Goal: Information Seeking & Learning: Check status

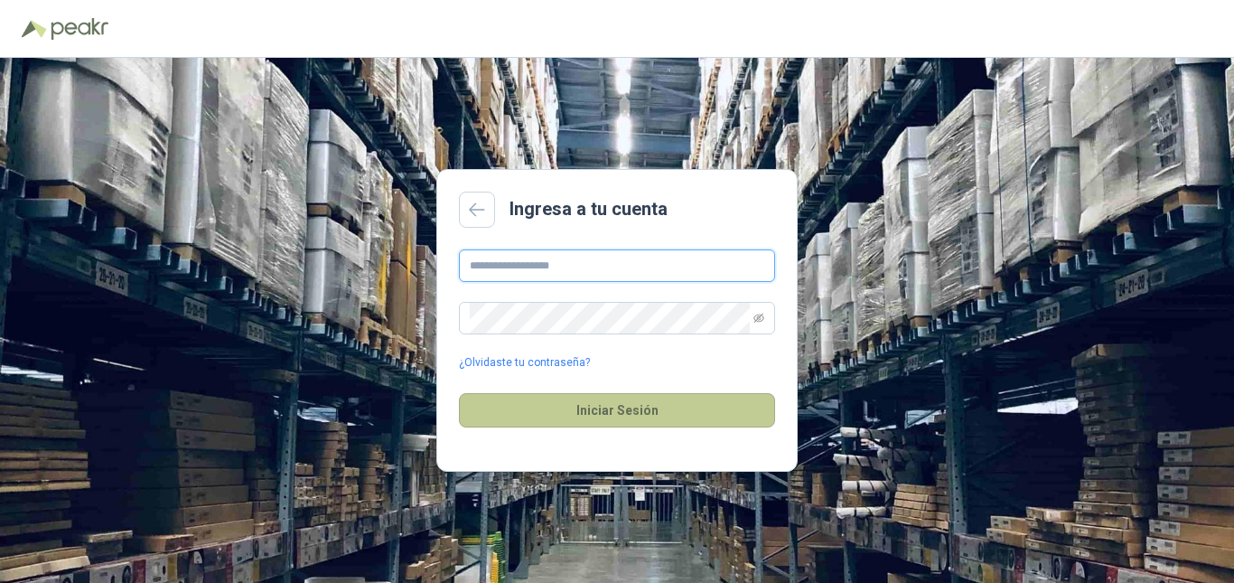
type input "**********"
click at [599, 421] on button "Iniciar Sesión" at bounding box center [617, 410] width 316 height 34
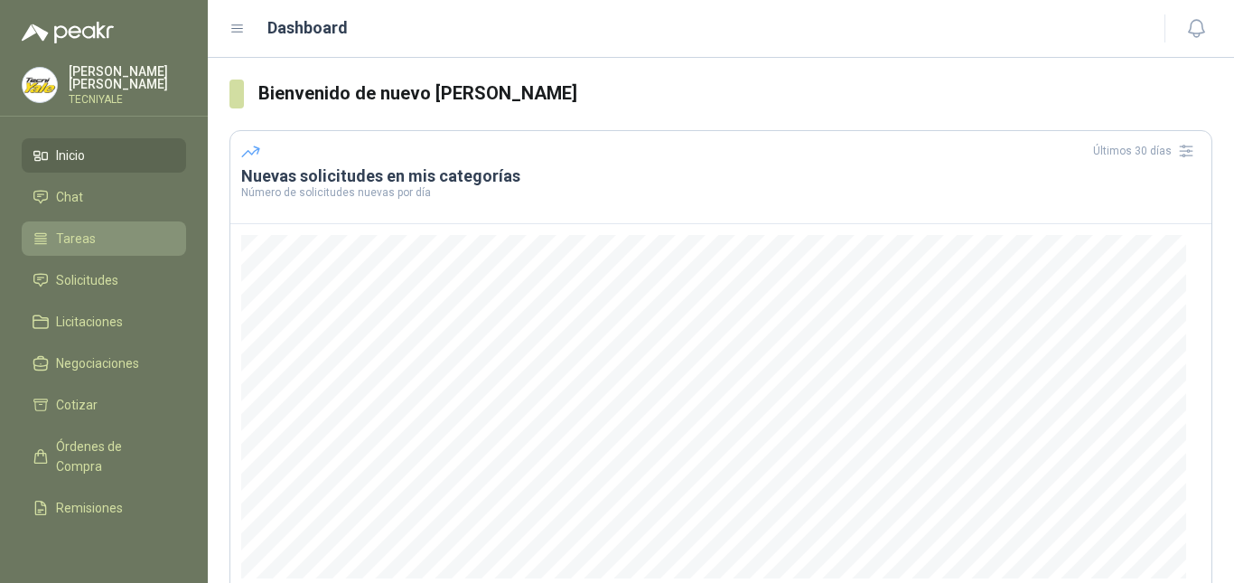
click at [105, 241] on li "Tareas" at bounding box center [104, 239] width 143 height 20
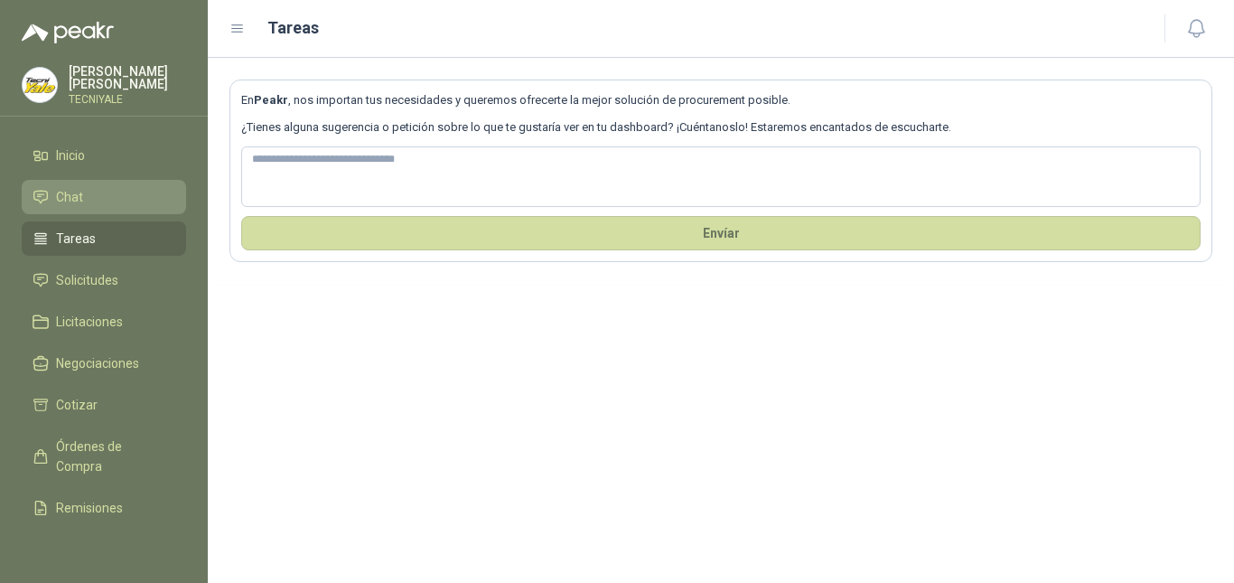
click at [98, 199] on li "Chat" at bounding box center [104, 197] width 143 height 20
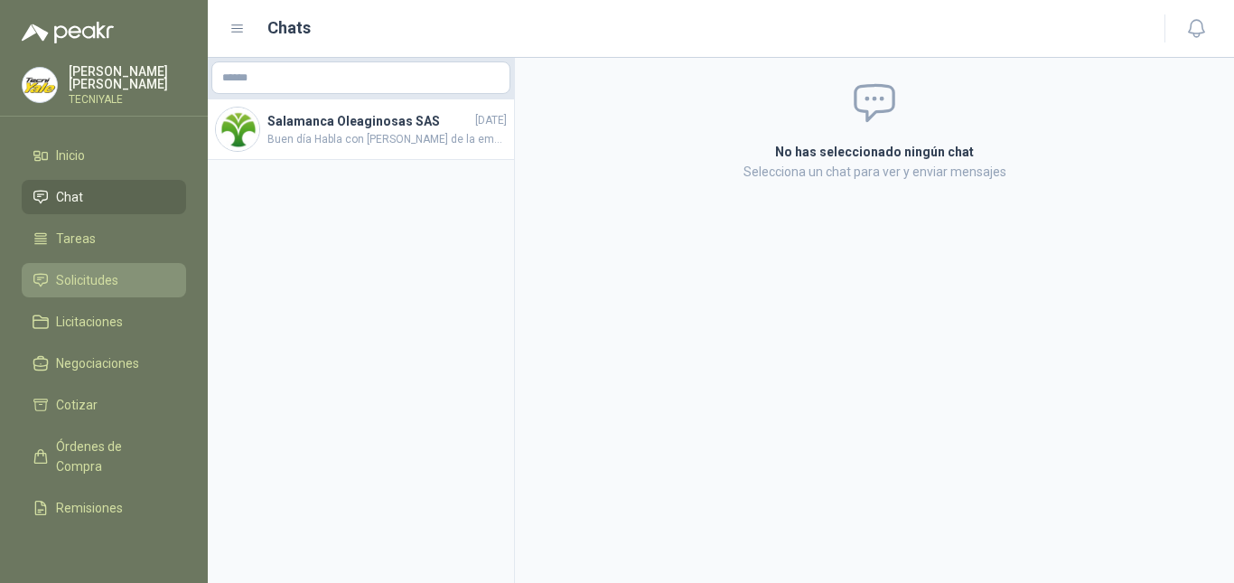
click at [99, 287] on span "Solicitudes" at bounding box center [87, 280] width 62 height 20
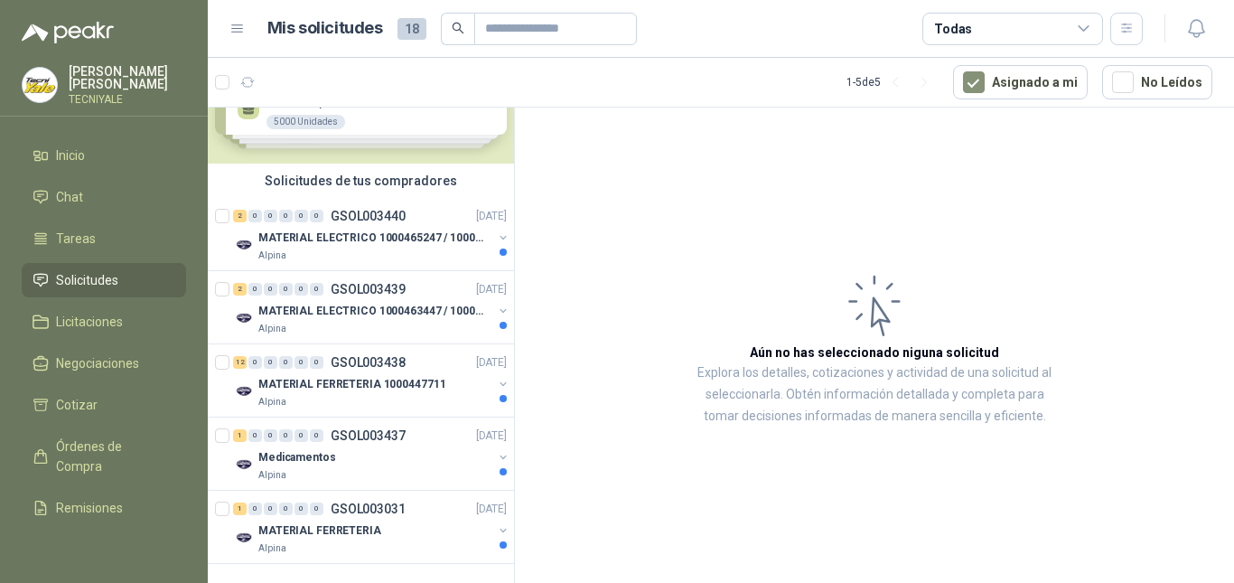
scroll to position [89, 0]
click at [380, 231] on p "MATERIAL ELECTRICO 1000465247 / 1000466995" at bounding box center [370, 238] width 225 height 17
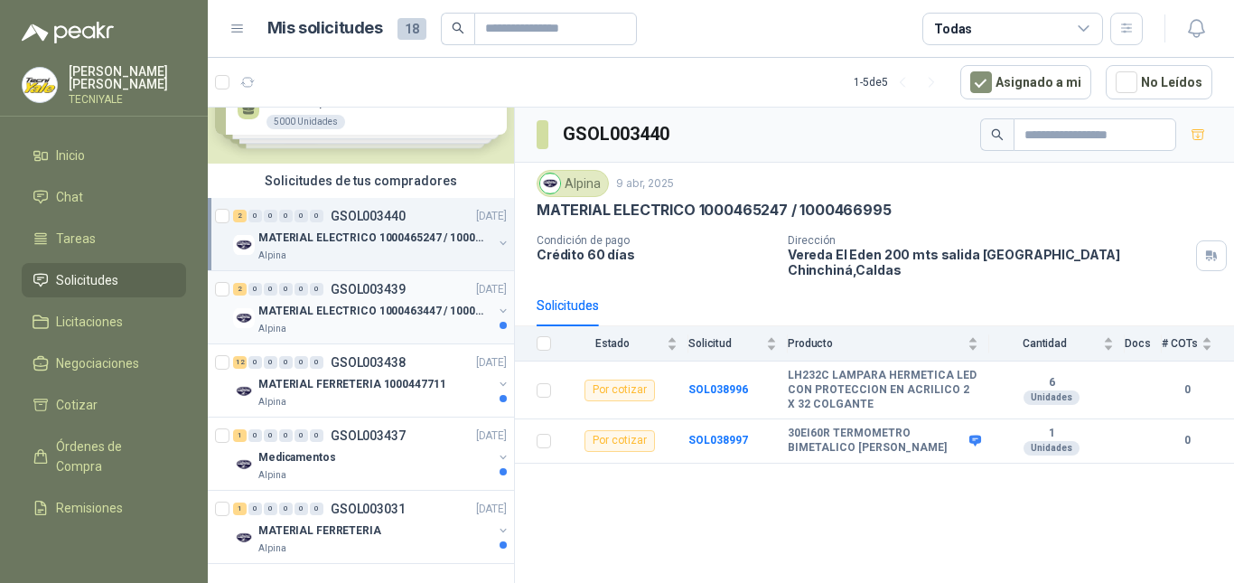
click at [363, 300] on div "MATERIAL ELECTRICO 1000463447 / 1000465800" at bounding box center [375, 311] width 234 height 22
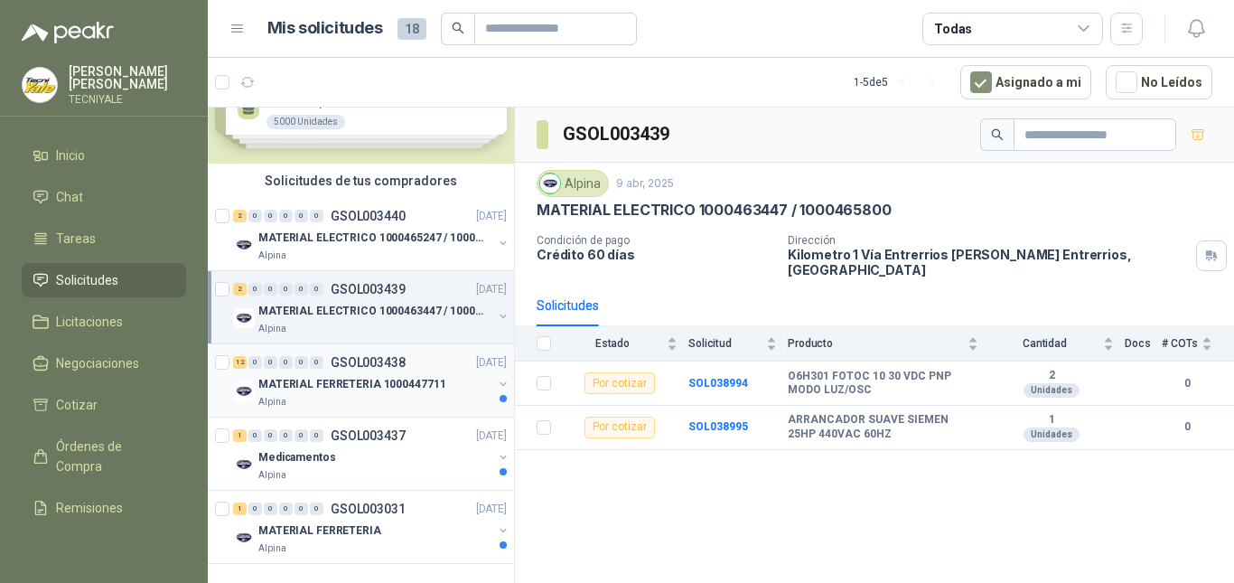
click at [346, 356] on p "GSOL003438" at bounding box center [368, 362] width 75 height 13
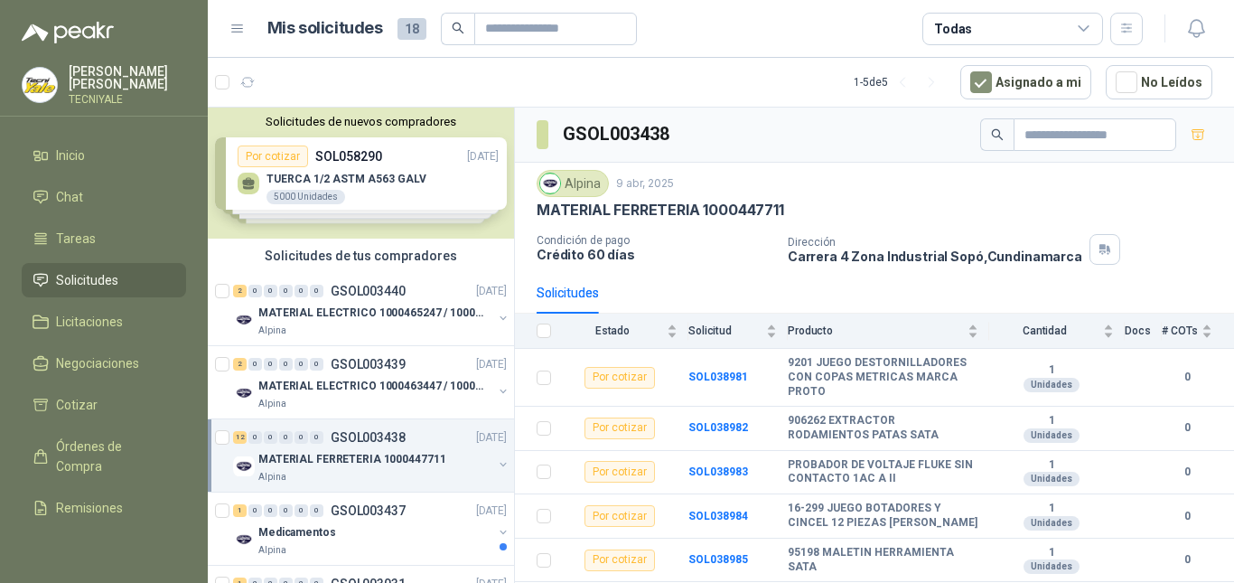
click at [422, 168] on div "Solicitudes de nuevos compradores Por cotizar SOL058290 01/10/25 TUERCA 1/2 AST…" at bounding box center [361, 173] width 306 height 131
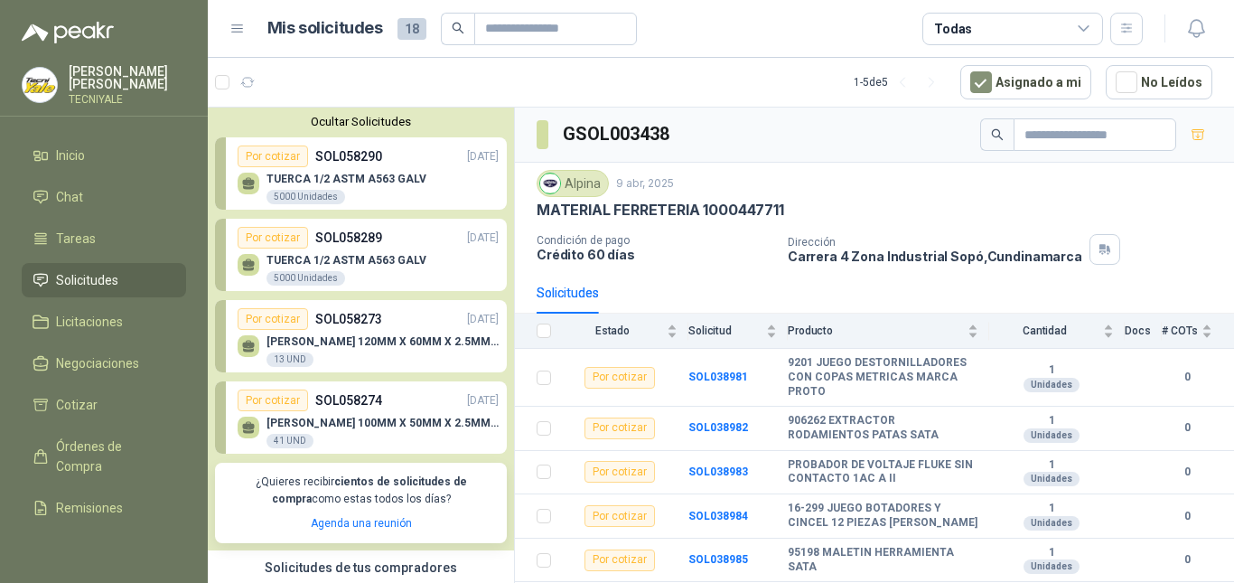
click at [418, 174] on div "TUERCA 1/2 ASTM A563 GALV 5000 Unidades" at bounding box center [368, 186] width 261 height 38
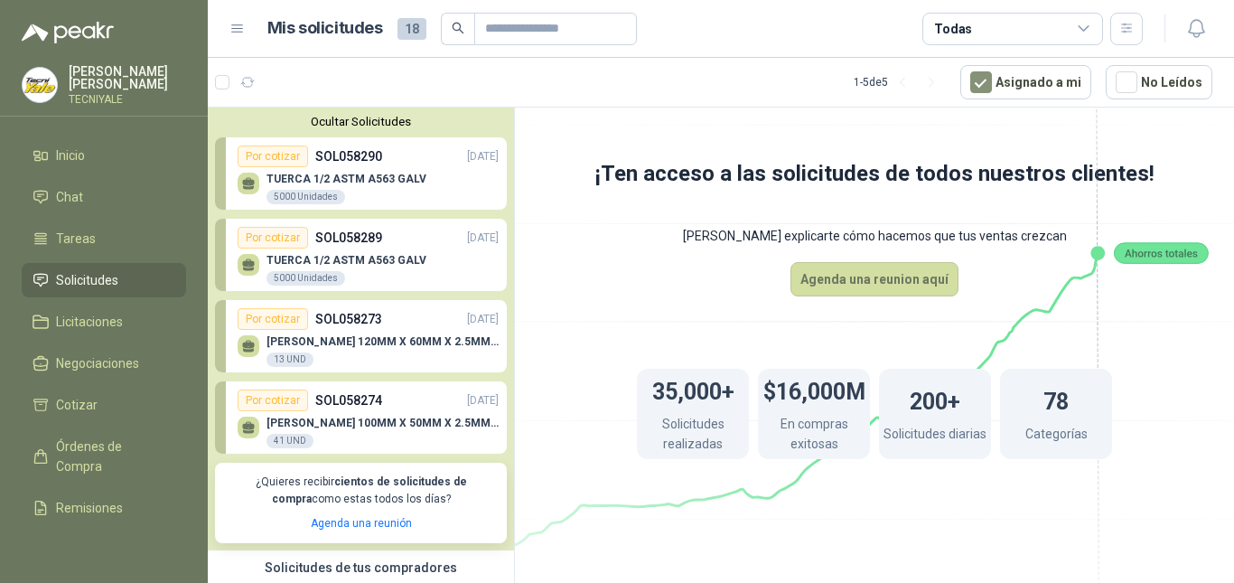
click at [389, 263] on p "TUERCA 1/2 ASTM A563 GALV" at bounding box center [347, 260] width 160 height 13
click at [380, 356] on div "PERLIN 120MM X 60MM X 2.5MM X 6 MTS 13 UND" at bounding box center [383, 351] width 232 height 33
click at [371, 400] on p "SOL058274" at bounding box center [348, 400] width 67 height 20
click at [285, 240] on div "Por cotizar" at bounding box center [273, 238] width 70 height 22
click at [297, 195] on div "5000 Unidades" at bounding box center [306, 197] width 79 height 14
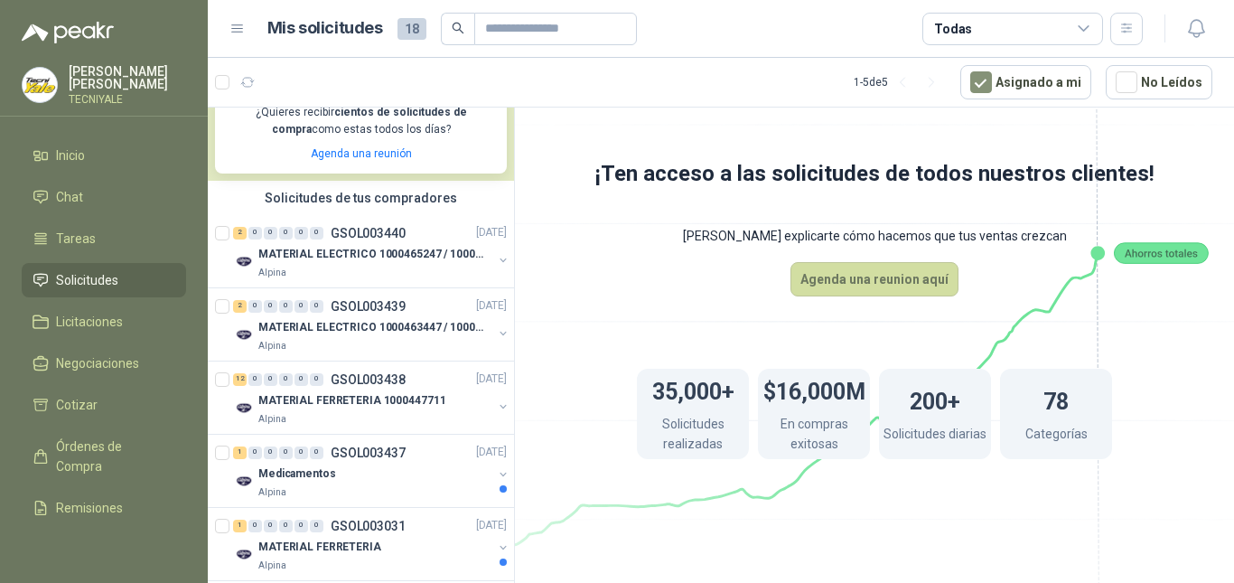
scroll to position [402, 0]
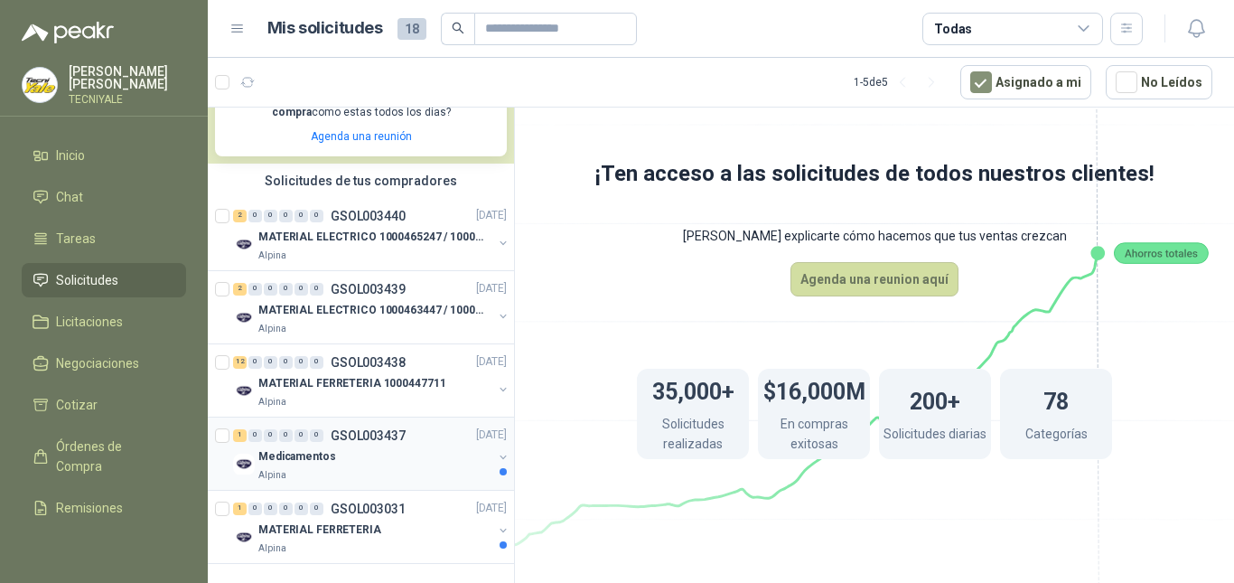
click at [343, 429] on p "GSOL003437" at bounding box center [368, 435] width 75 height 13
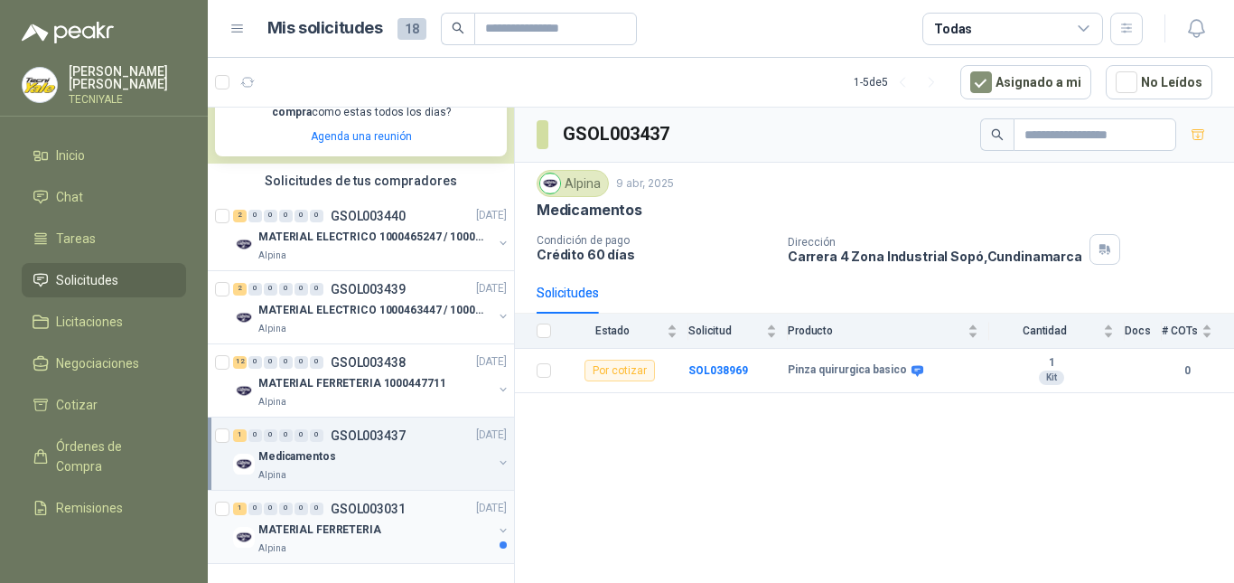
click at [388, 541] on div "Alpina" at bounding box center [375, 548] width 234 height 14
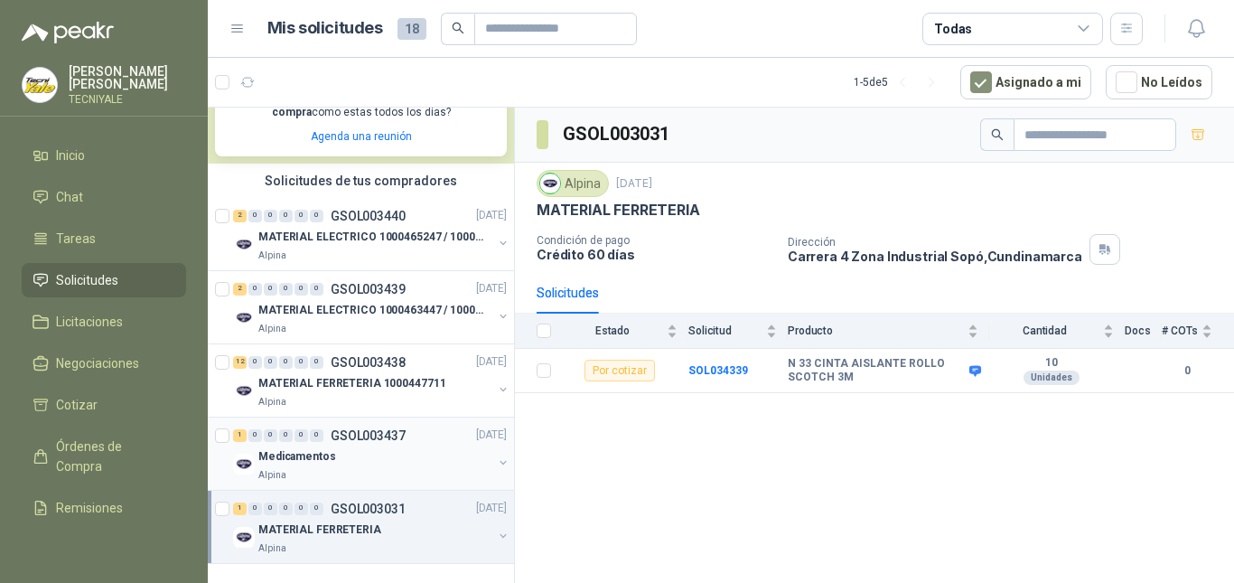
click at [378, 446] on div "Medicamentos" at bounding box center [375, 457] width 234 height 22
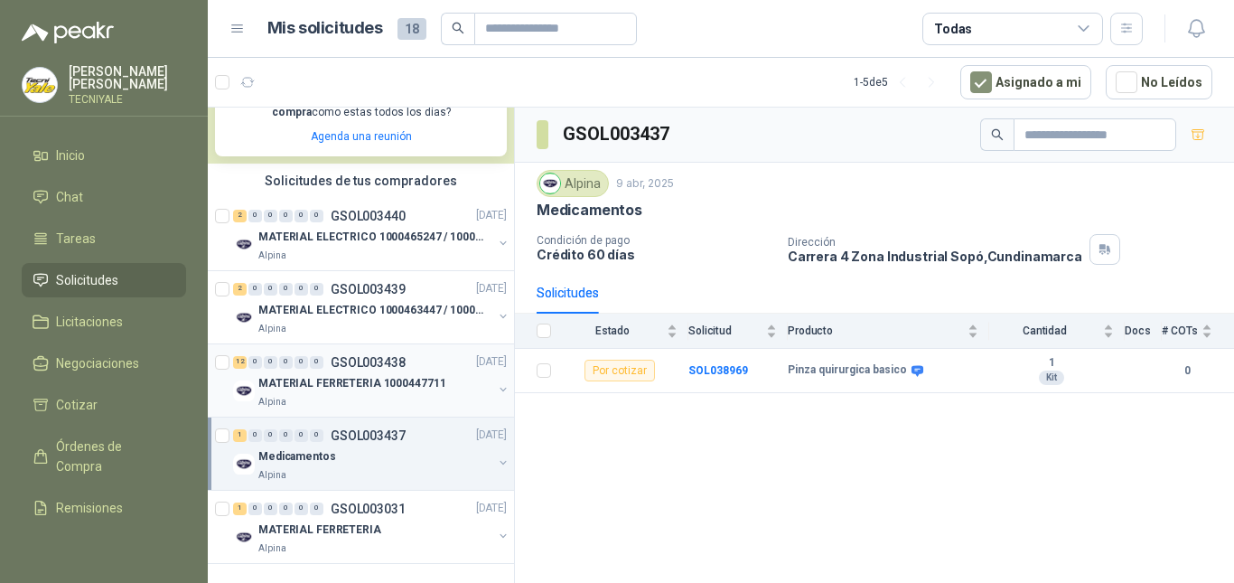
click at [376, 375] on p "MATERIAL FERRETERIA 1000447711" at bounding box center [351, 383] width 187 height 17
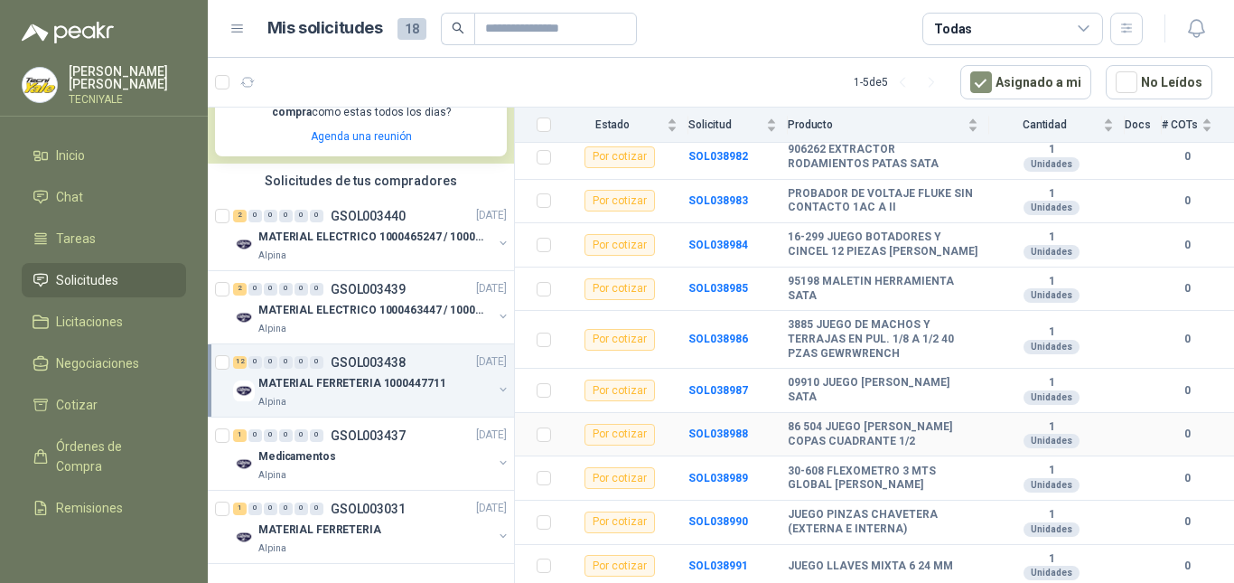
scroll to position [314, 0]
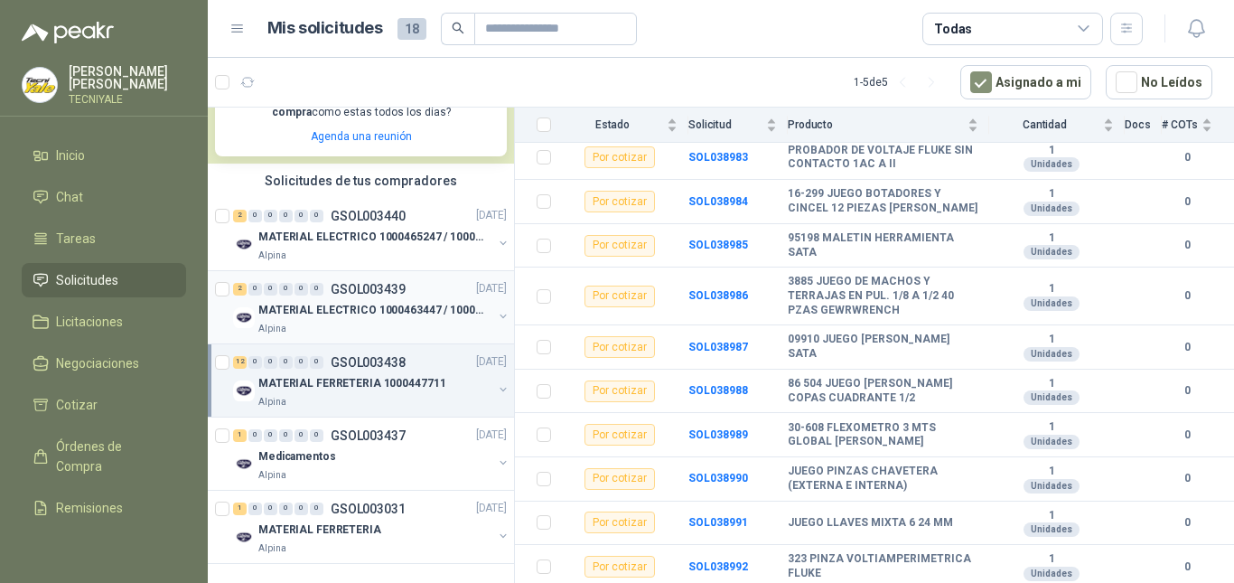
click at [317, 302] on p "MATERIAL ELECTRICO 1000463447 / 1000465800" at bounding box center [370, 310] width 225 height 17
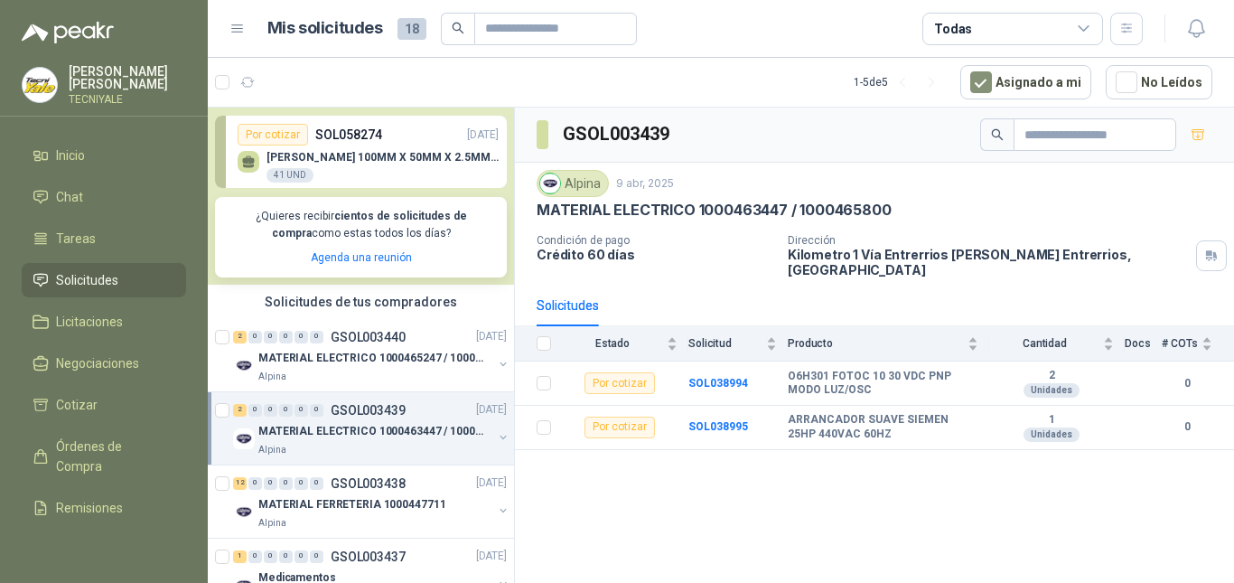
scroll to position [271, 0]
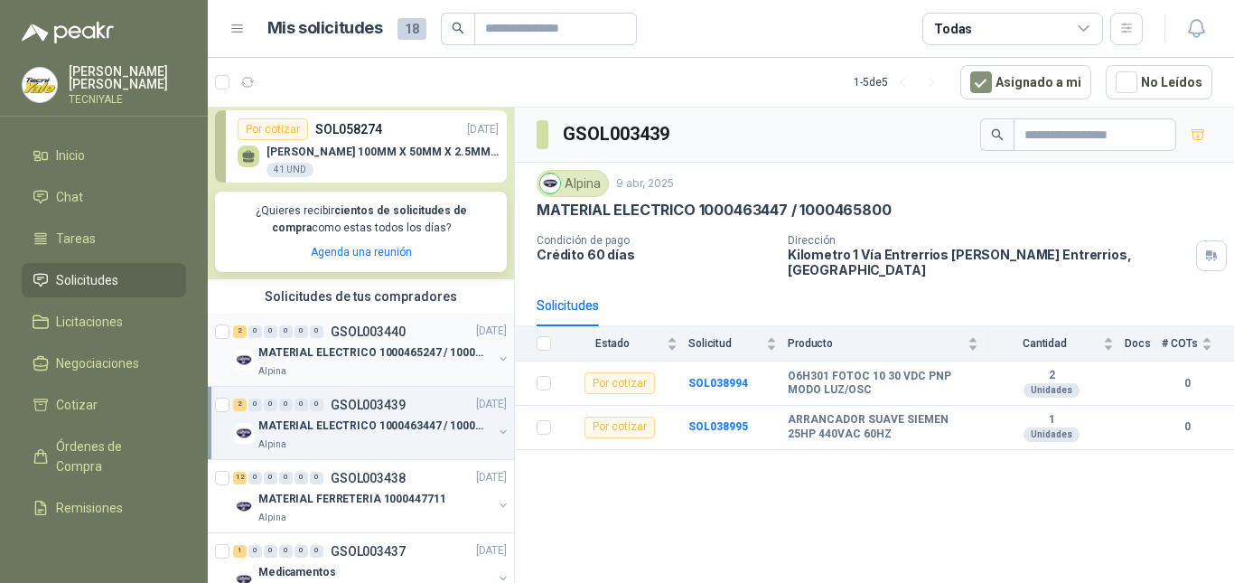
click at [348, 344] on div "MATERIAL ELECTRICO 1000465247 / 1000466995" at bounding box center [375, 353] width 234 height 22
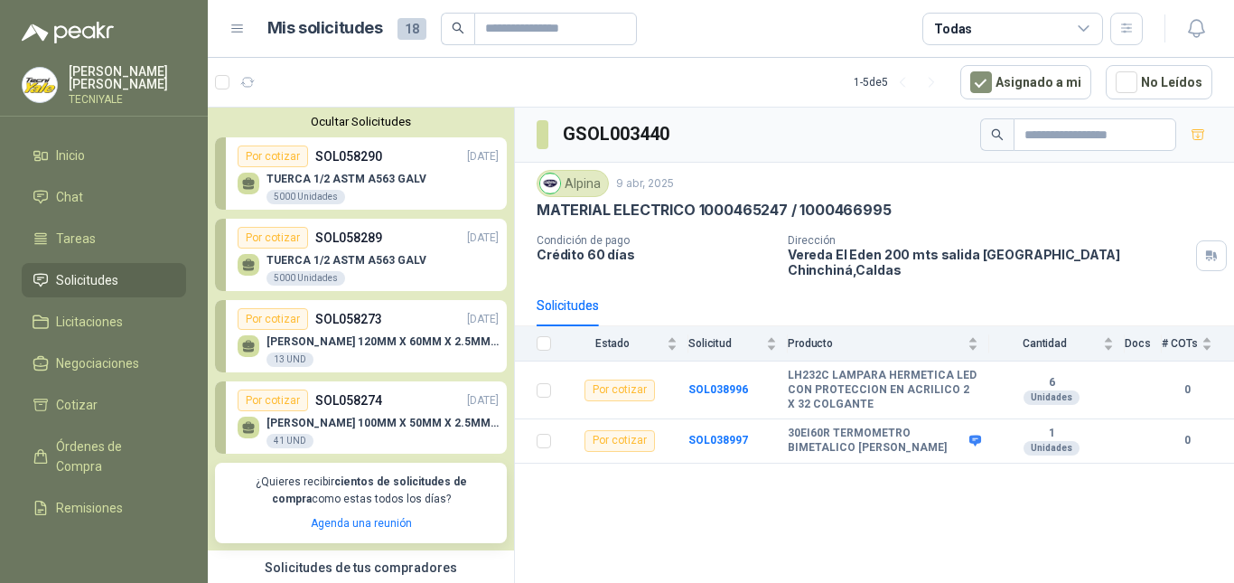
click at [411, 21] on span "18" at bounding box center [412, 29] width 29 height 22
click at [408, 32] on span "18" at bounding box center [412, 29] width 29 height 22
